Goal: Navigation & Orientation: Find specific page/section

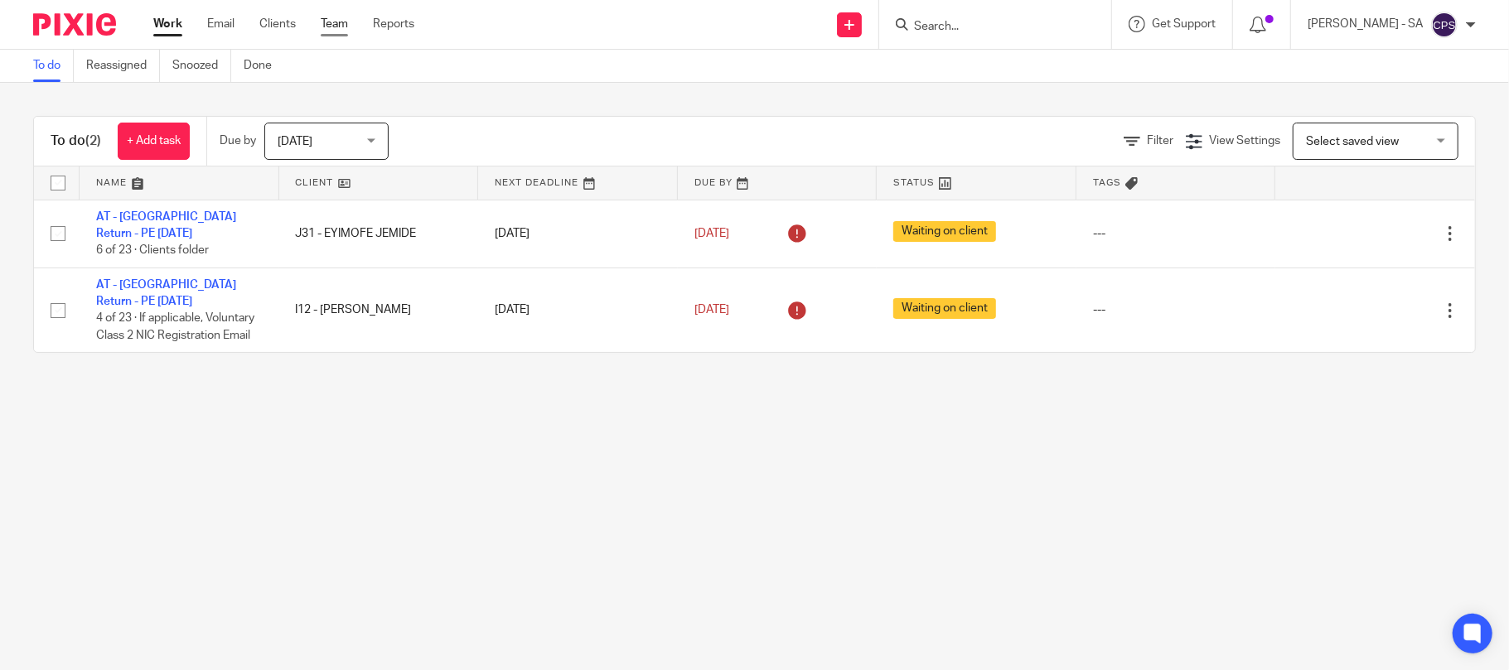
click at [331, 25] on link "Team" at bounding box center [334, 24] width 27 height 17
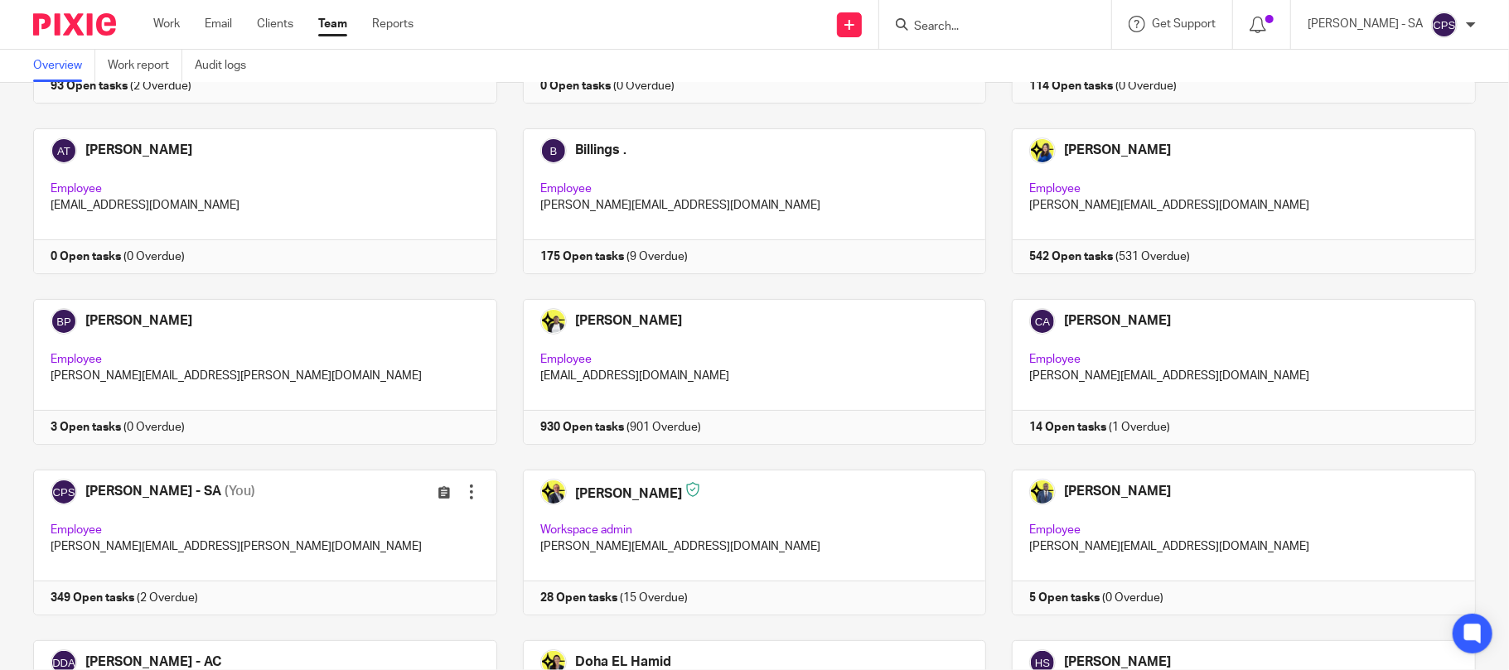
scroll to position [220, 0]
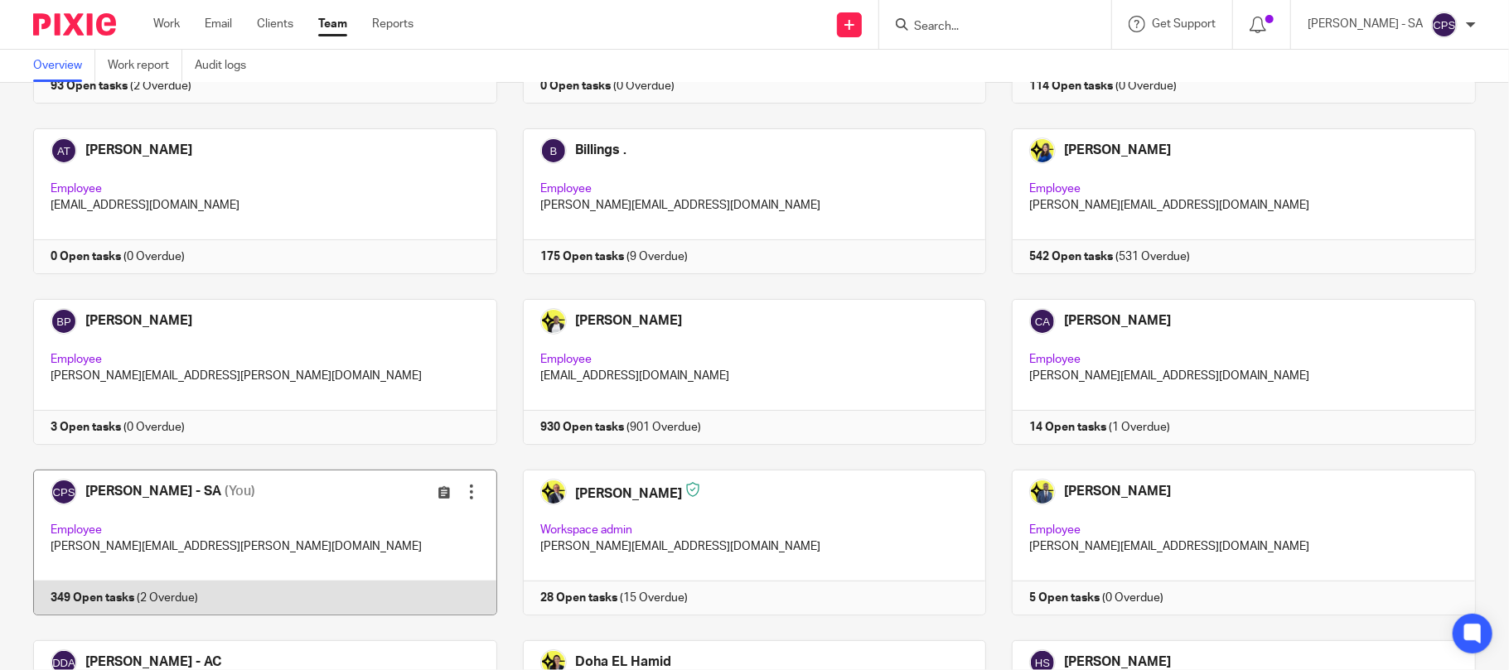
click at [289, 515] on link at bounding box center [252, 543] width 490 height 146
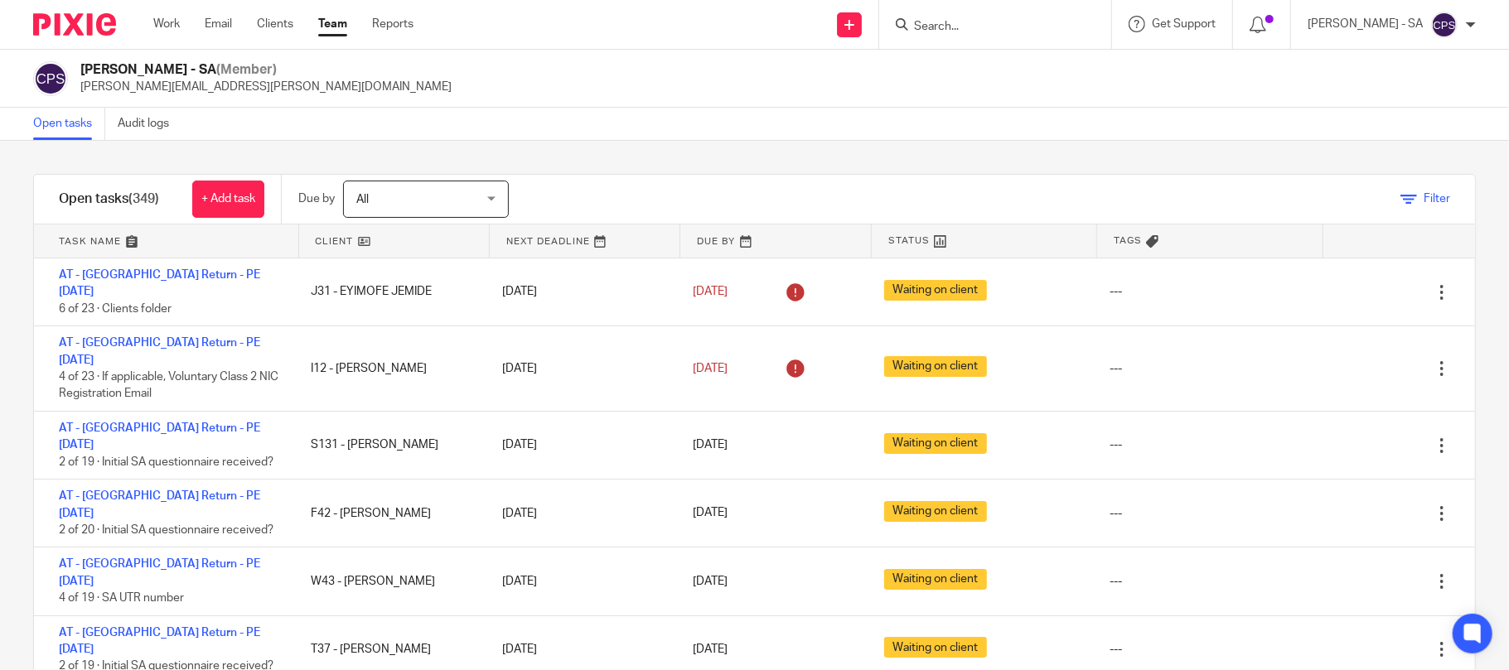
click at [1423, 196] on span "Filter" at bounding box center [1436, 199] width 27 height 12
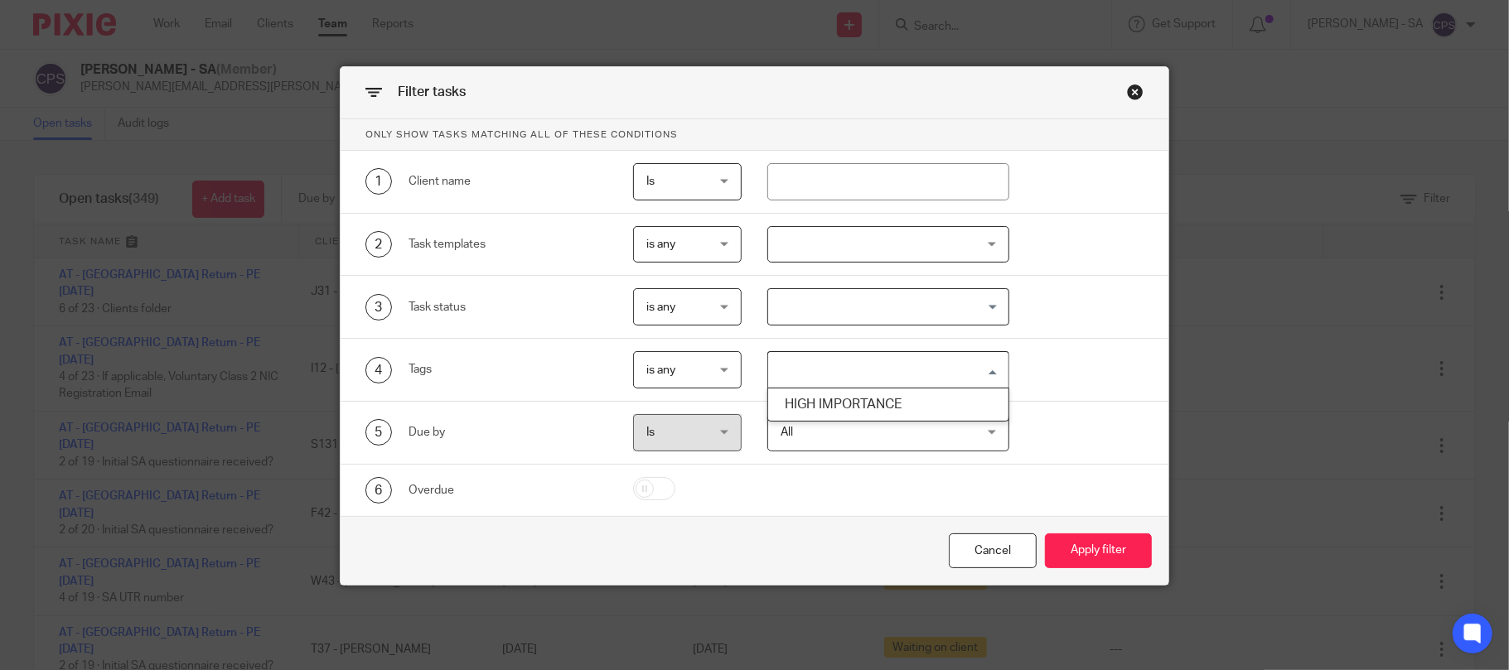
click at [849, 361] on input "Search for option" at bounding box center [885, 369] width 230 height 29
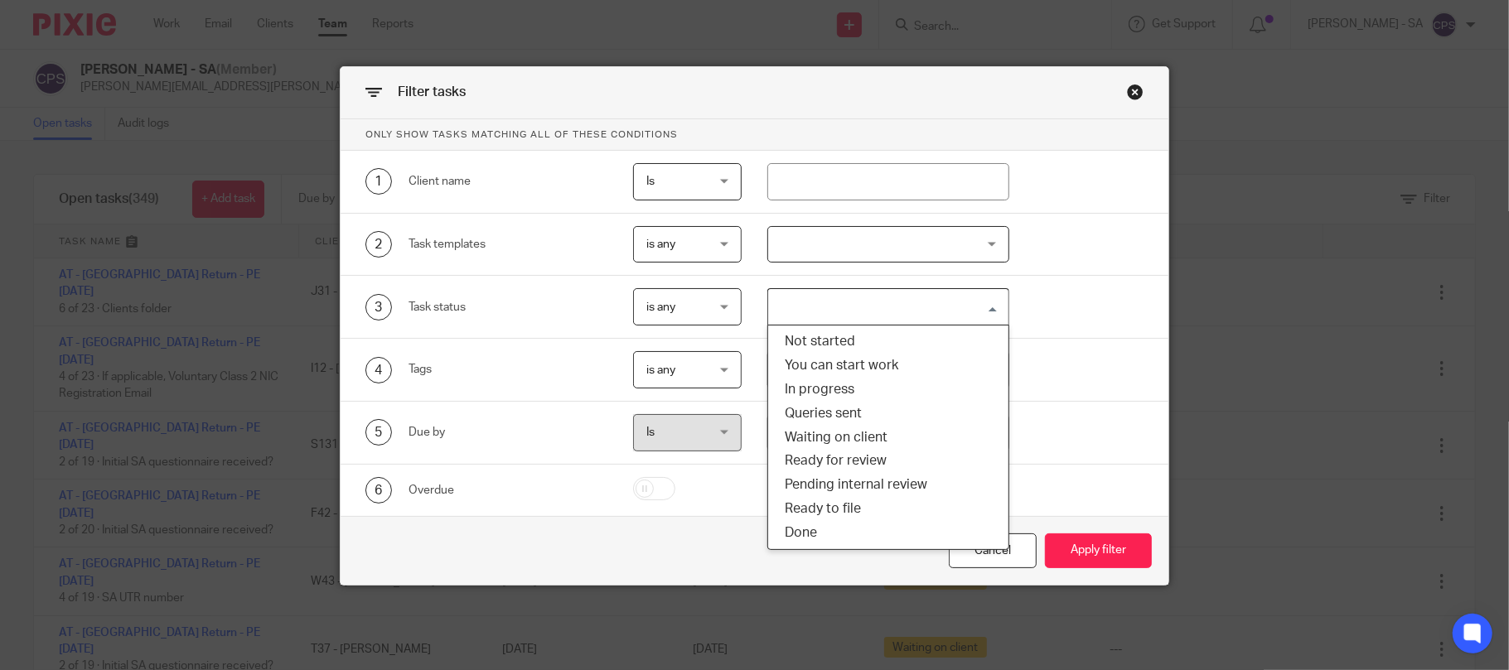
click at [827, 298] on input "Search for option" at bounding box center [885, 306] width 230 height 29
click at [817, 361] on li "You can start work" at bounding box center [888, 366] width 240 height 24
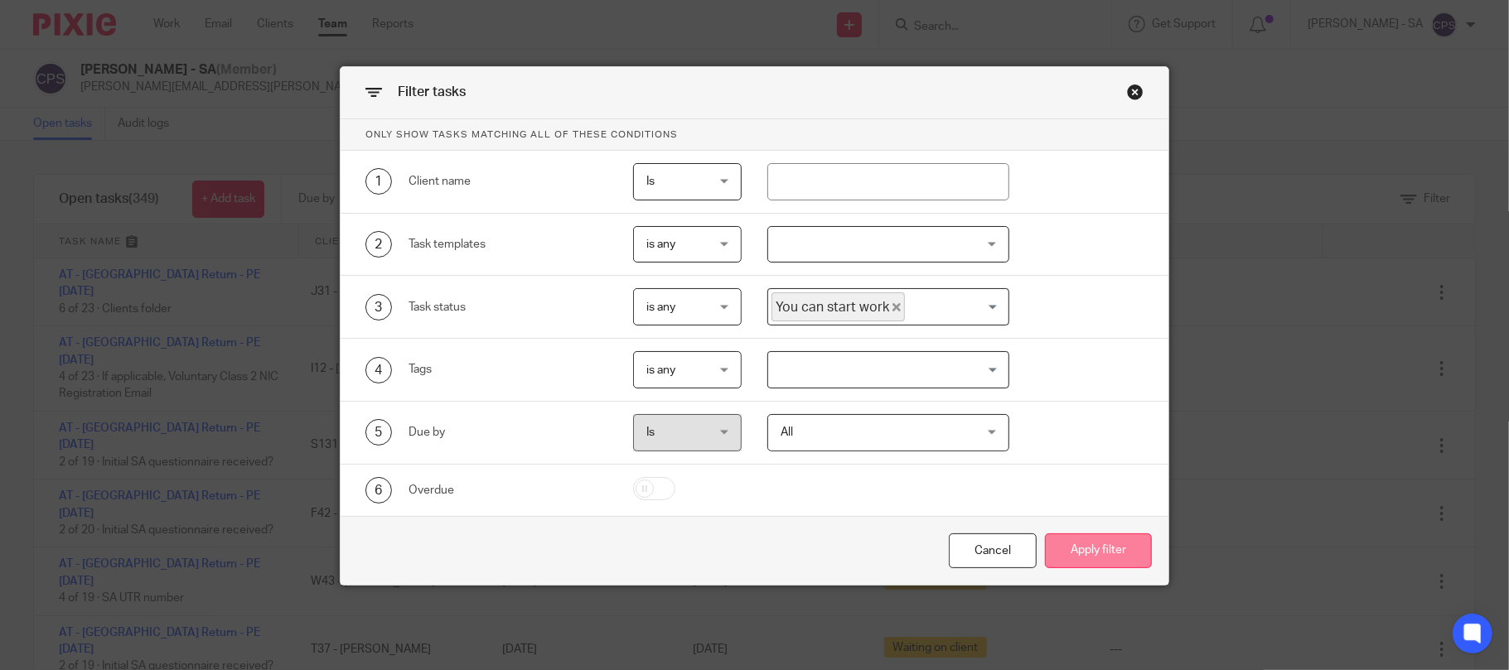
click at [1091, 550] on button "Apply filter" at bounding box center [1098, 552] width 107 height 36
